Goal: Task Accomplishment & Management: Use online tool/utility

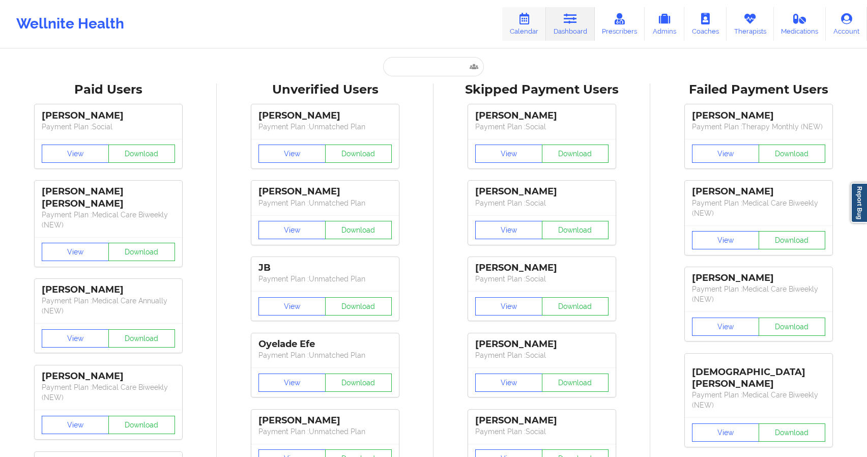
click at [533, 33] on link "Calendar" at bounding box center [524, 24] width 44 height 34
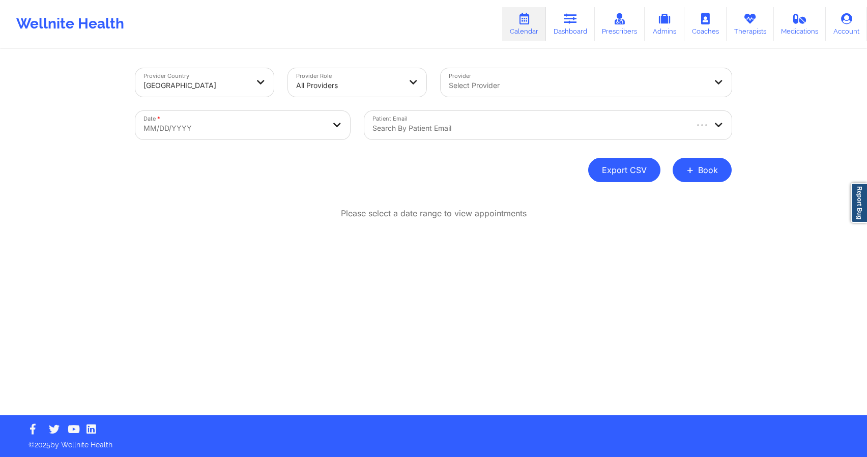
click at [608, 171] on button "Export CSV" at bounding box center [624, 170] width 72 height 24
select select "2025-8"
select select "2025-9"
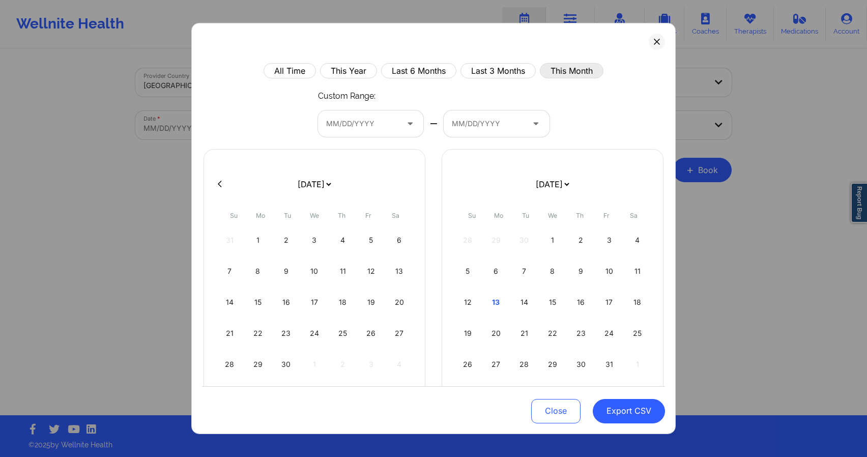
click at [549, 74] on button "This Month" at bounding box center [572, 70] width 64 height 15
select select "2025-8"
select select "2025-9"
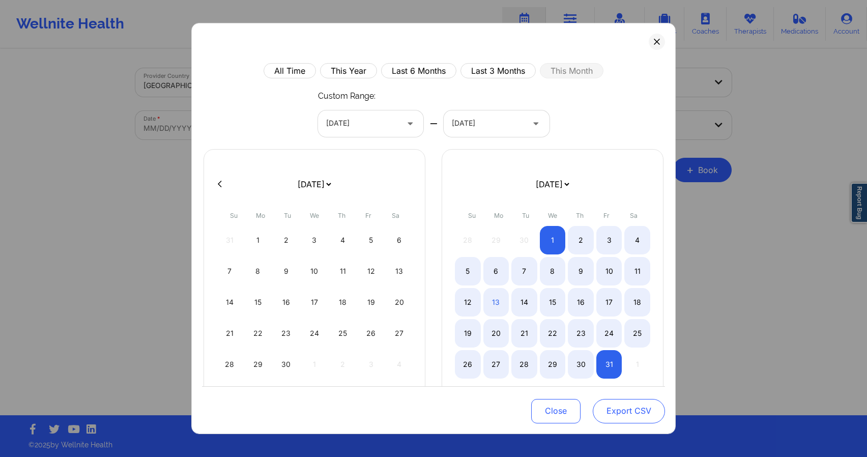
click at [630, 404] on button "Export CSV" at bounding box center [628, 411] width 72 height 24
select select "2025-8"
select select "2025-9"
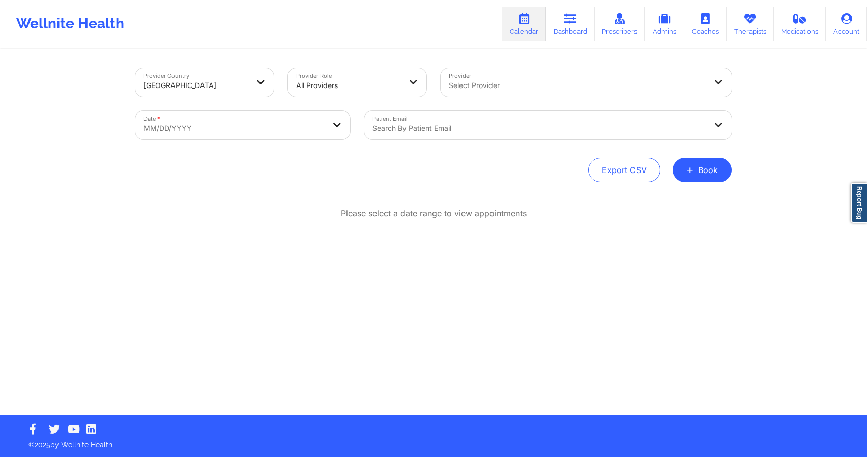
click at [427, 131] on div at bounding box center [539, 128] width 334 height 12
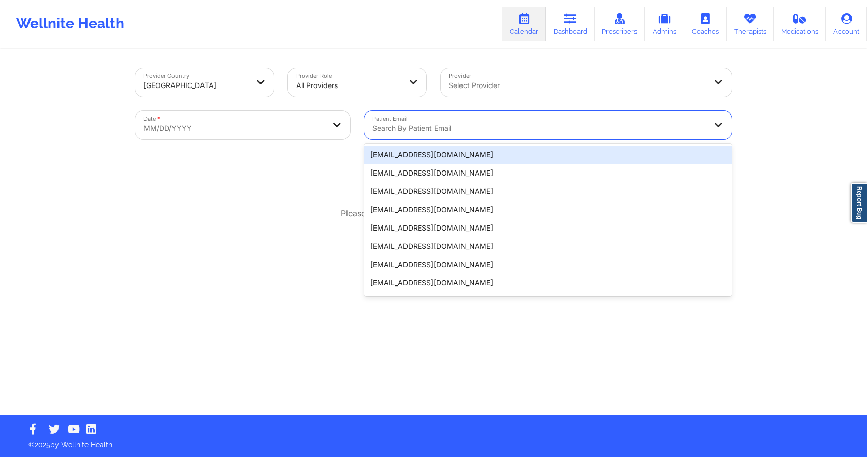
paste input "[EMAIL_ADDRESS][DOMAIN_NAME]"
type input "[EMAIL_ADDRESS][DOMAIN_NAME]"
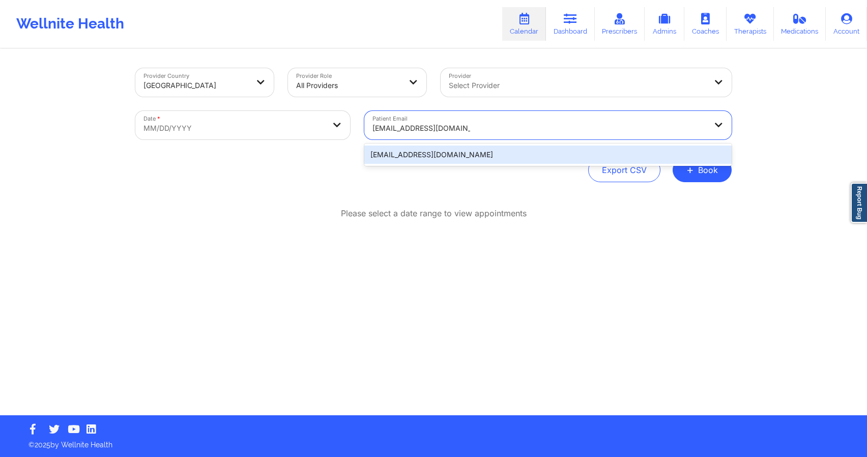
click at [469, 153] on div "[EMAIL_ADDRESS][DOMAIN_NAME]" at bounding box center [547, 154] width 367 height 18
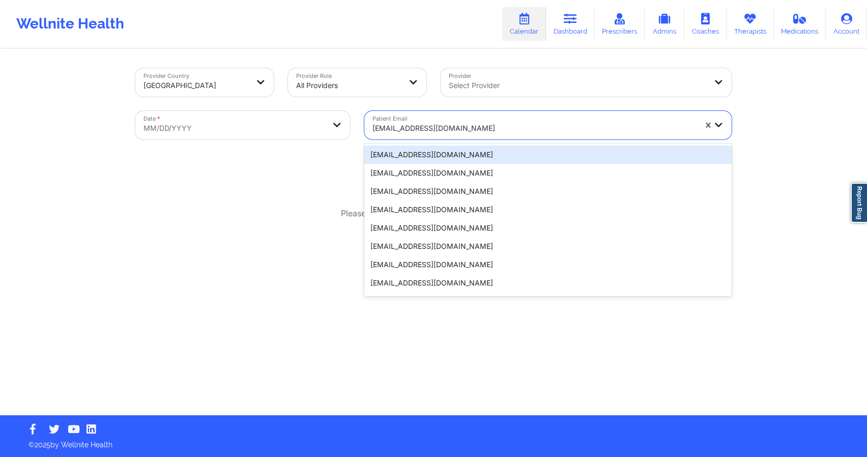
click at [549, 128] on div at bounding box center [533, 128] width 323 height 12
click at [515, 152] on div "[EMAIL_ADDRESS][DOMAIN_NAME]" at bounding box center [547, 154] width 367 height 18
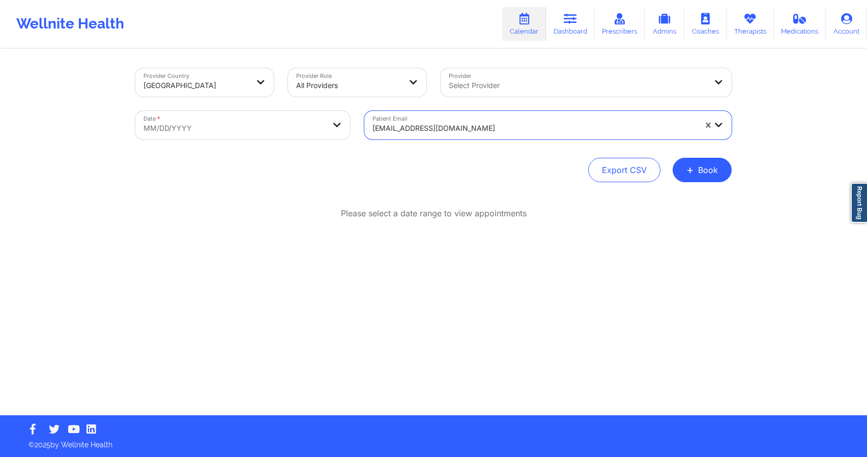
click at [306, 130] on body "Wellnite Health Calendar Dashboard Prescribers Admins Coaches Therapists Medica…" at bounding box center [433, 228] width 867 height 457
select select "2025-8"
select select "2025-9"
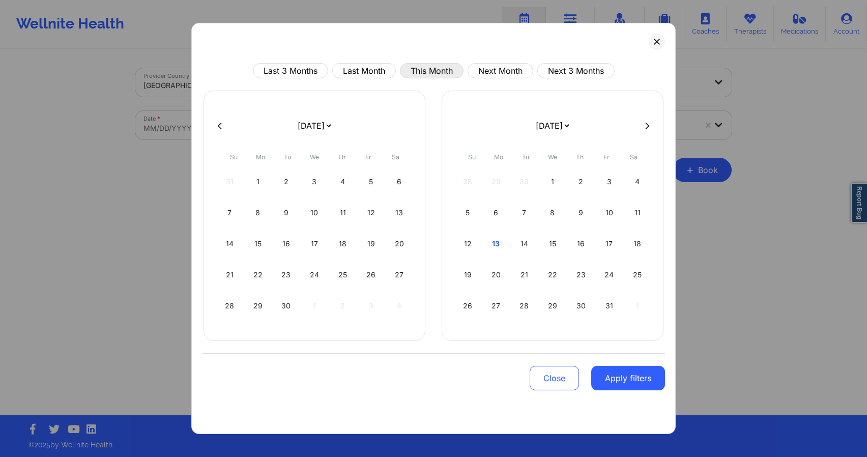
click at [446, 67] on button "This Month" at bounding box center [432, 70] width 64 height 15
select select "2025-9"
select select "2025-10"
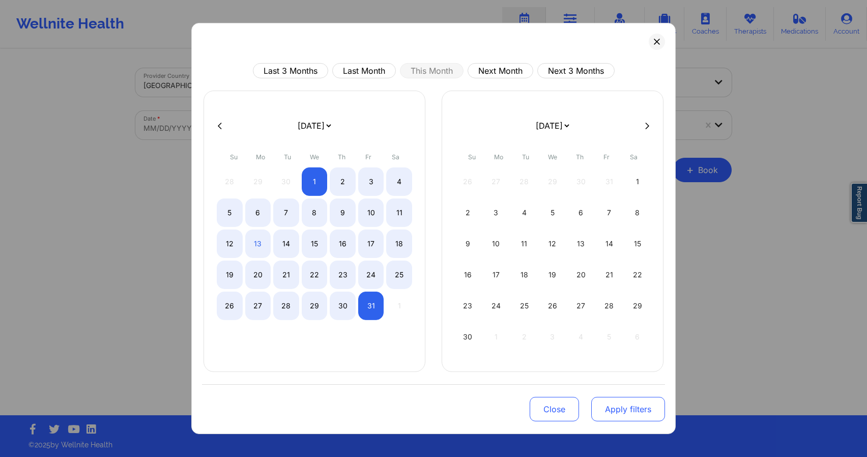
click at [616, 403] on button "Apply filters" at bounding box center [628, 409] width 74 height 24
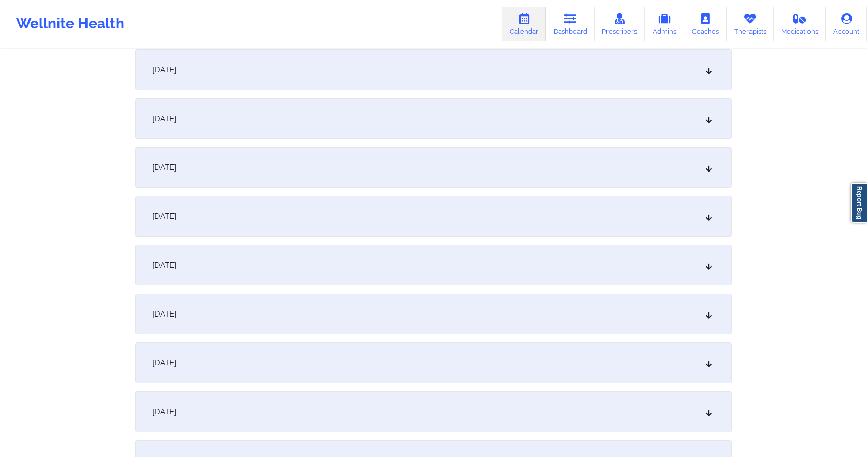
scroll to position [1180, 0]
click at [522, 118] on div "[DATE]" at bounding box center [433, 117] width 596 height 41
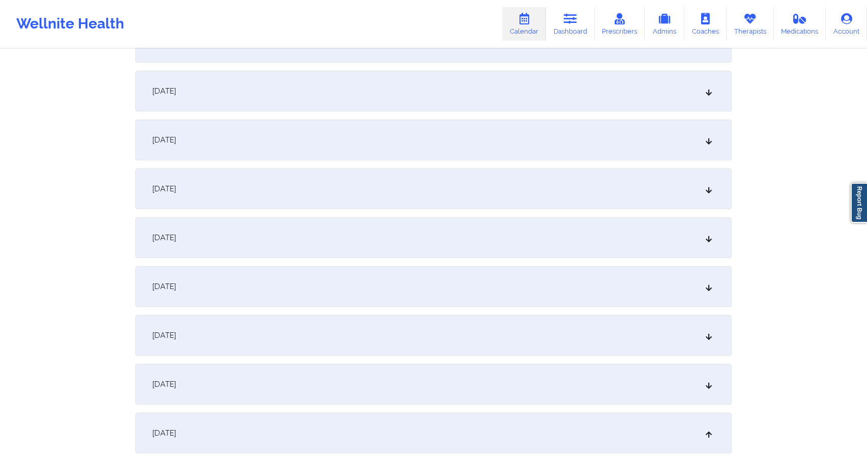
scroll to position [931, 0]
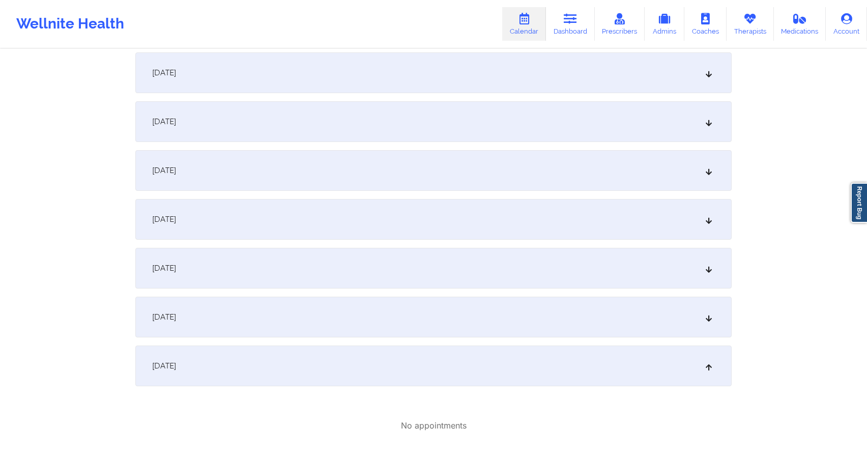
click at [225, 365] on div "[DATE]" at bounding box center [433, 365] width 596 height 41
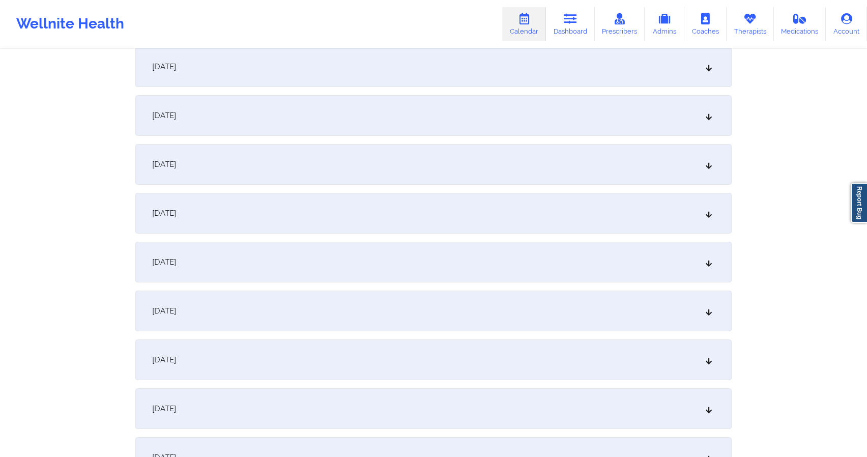
scroll to position [1039, 0]
click at [238, 258] on div "[DATE]" at bounding box center [433, 257] width 596 height 41
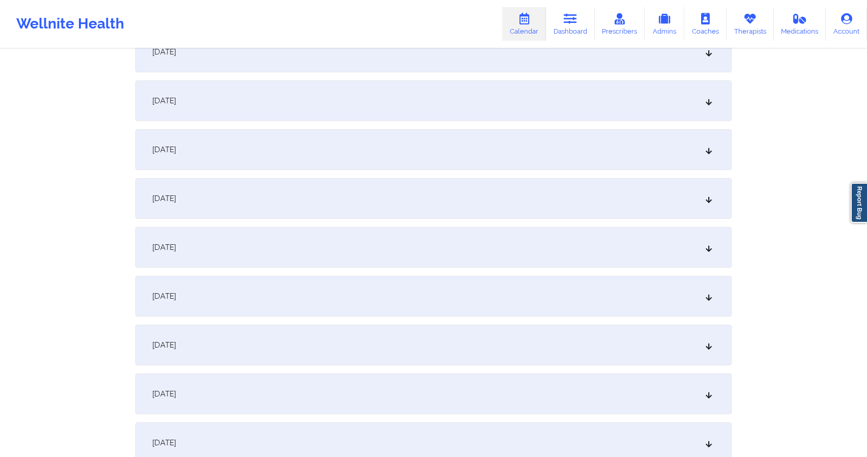
scroll to position [0, 0]
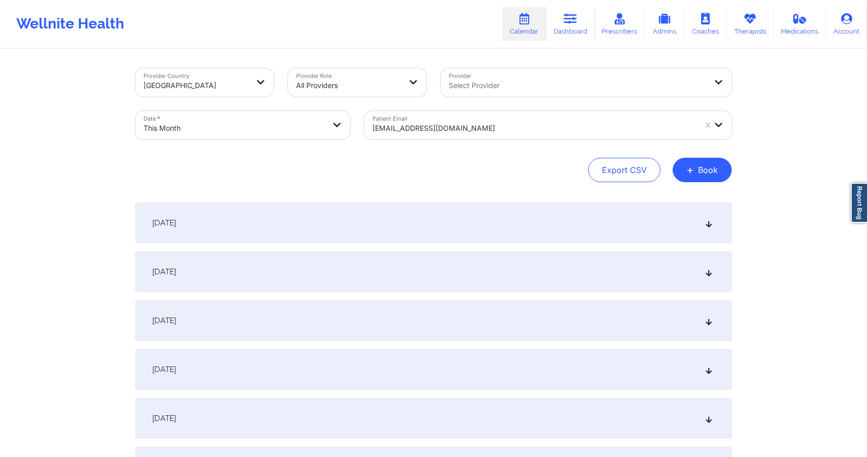
select select "2025-9"
select select "2025-10"
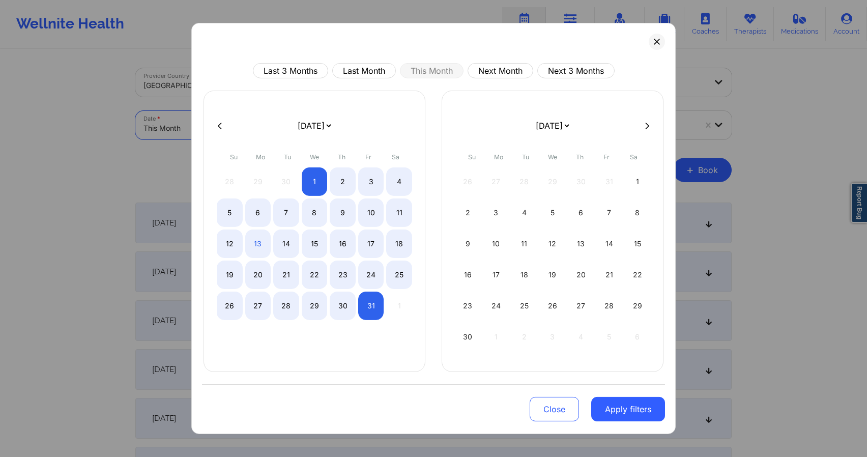
click at [264, 127] on body "Wellnite Health Calendar Dashboard Prescribers Admins Coaches Therapists Medica…" at bounding box center [433, 228] width 867 height 457
click at [339, 279] on div "23" at bounding box center [343, 274] width 26 height 28
select select "2025-9"
select select "2025-10"
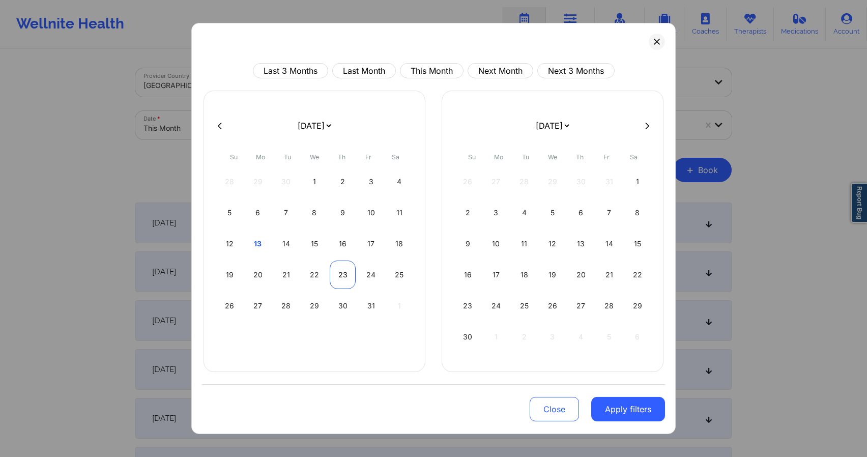
click at [341, 279] on div "23" at bounding box center [343, 274] width 26 height 28
select select "2025-9"
select select "2025-10"
click at [644, 410] on button "Apply filters" at bounding box center [628, 409] width 74 height 24
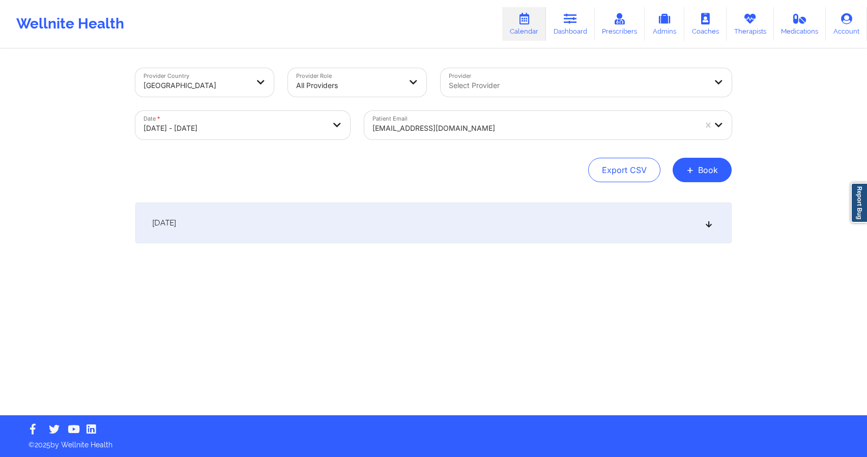
click at [582, 231] on div "[DATE]" at bounding box center [433, 222] width 596 height 41
click at [533, 126] on div at bounding box center [533, 128] width 323 height 12
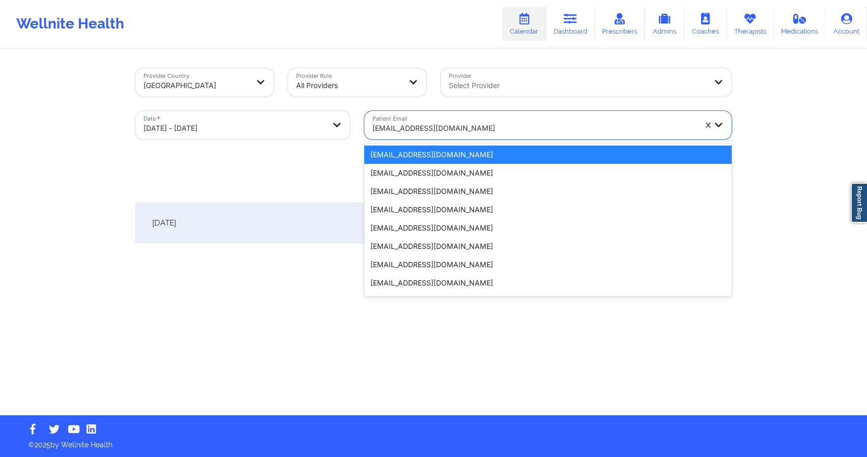
click at [510, 157] on div "[EMAIL_ADDRESS][DOMAIN_NAME]" at bounding box center [547, 154] width 367 height 18
click at [433, 129] on div at bounding box center [533, 128] width 323 height 12
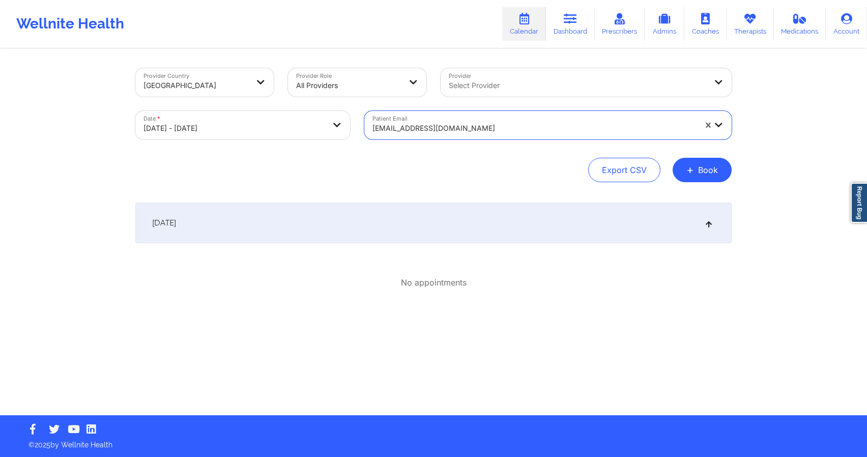
click at [433, 129] on div at bounding box center [533, 128] width 323 height 12
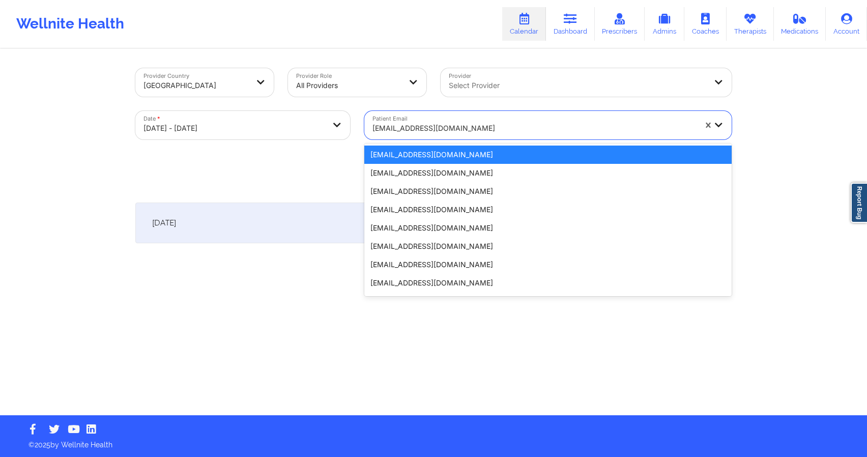
paste input "[EMAIL_ADDRESS][DOMAIN_NAME]"
type input "[EMAIL_ADDRESS][DOMAIN_NAME]"
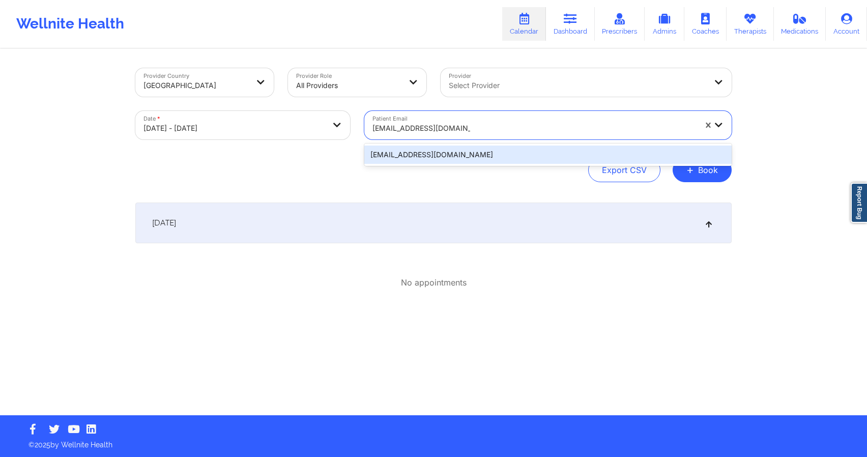
click at [438, 150] on div "[EMAIL_ADDRESS][DOMAIN_NAME]" at bounding box center [547, 154] width 367 height 18
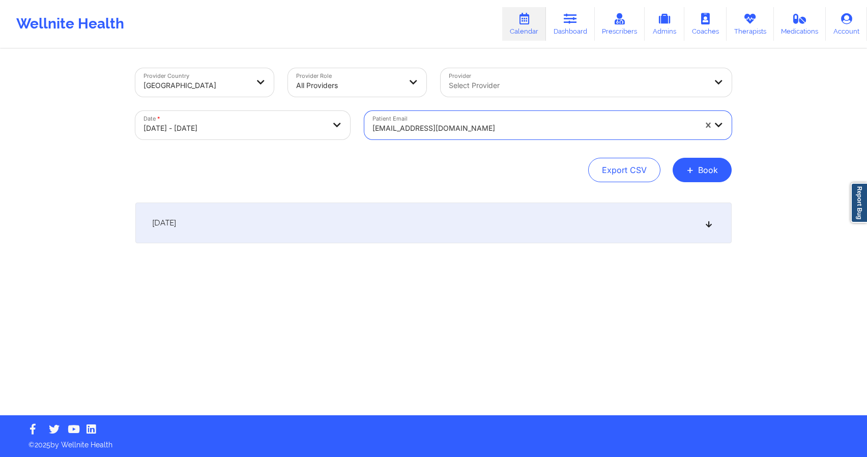
click at [273, 116] on body "Wellnite Health Calendar Dashboard Prescribers Admins Coaches Therapists Medica…" at bounding box center [433, 228] width 867 height 457
select select "2025-9"
select select "2025-10"
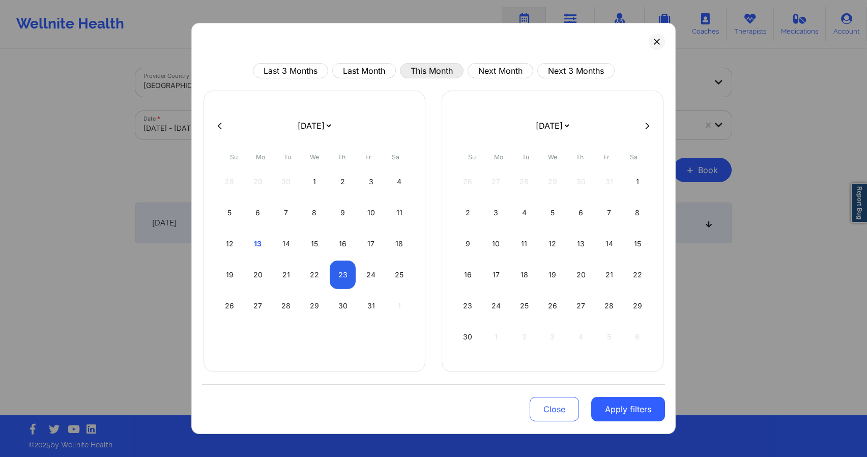
click at [437, 70] on button "This Month" at bounding box center [432, 70] width 64 height 15
select select "2025-9"
select select "2025-10"
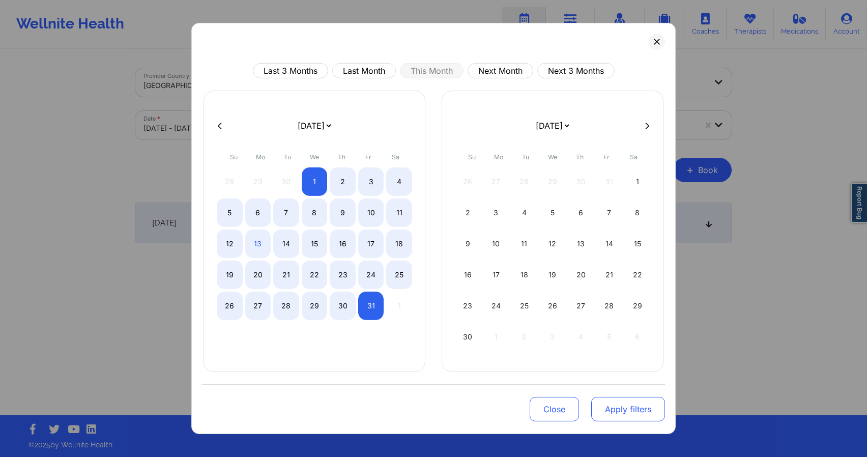
click at [631, 405] on button "Apply filters" at bounding box center [628, 409] width 74 height 24
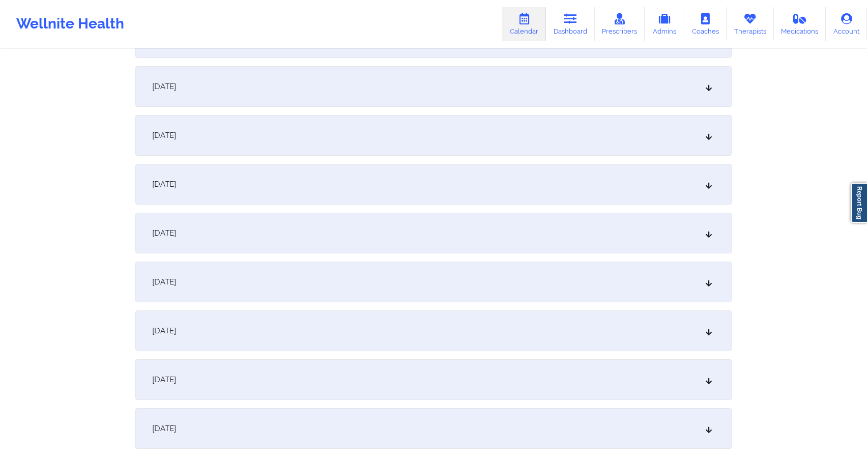
scroll to position [1061, 0]
click at [464, 242] on div "[DATE]" at bounding box center [433, 235] width 596 height 41
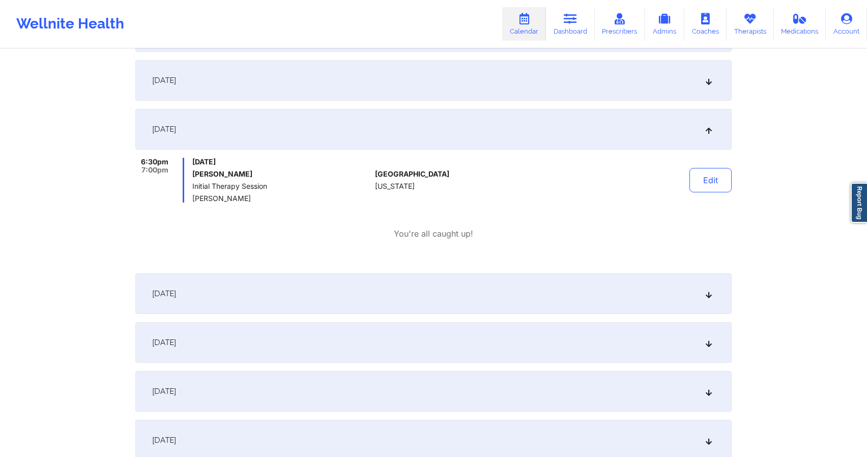
scroll to position [1174, 0]
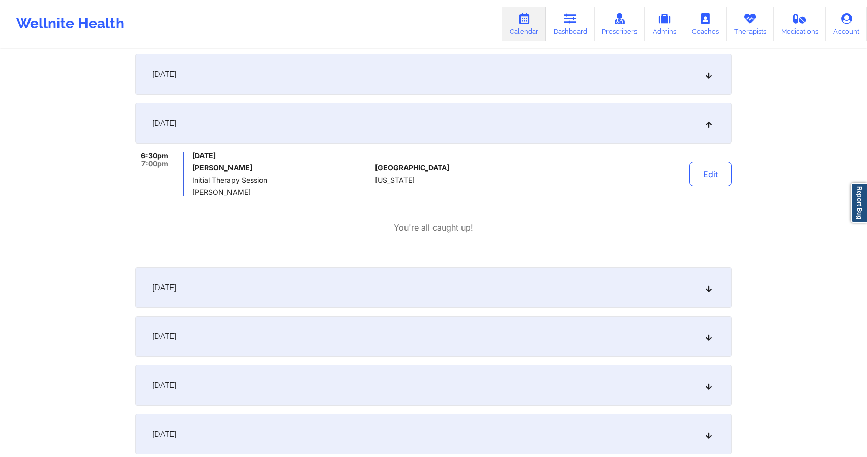
click at [444, 298] on div "[DATE]" at bounding box center [433, 287] width 596 height 41
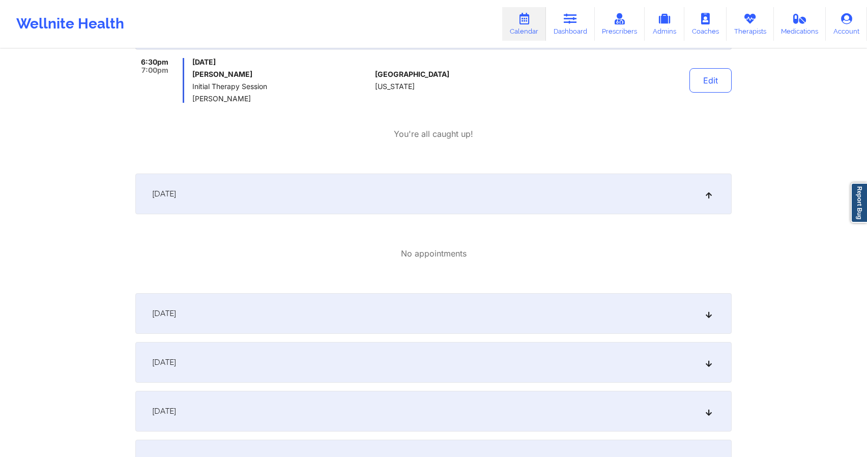
scroll to position [1268, 0]
click at [441, 303] on div "[DATE]" at bounding box center [433, 312] width 596 height 41
